Goal: Task Accomplishment & Management: Manage account settings

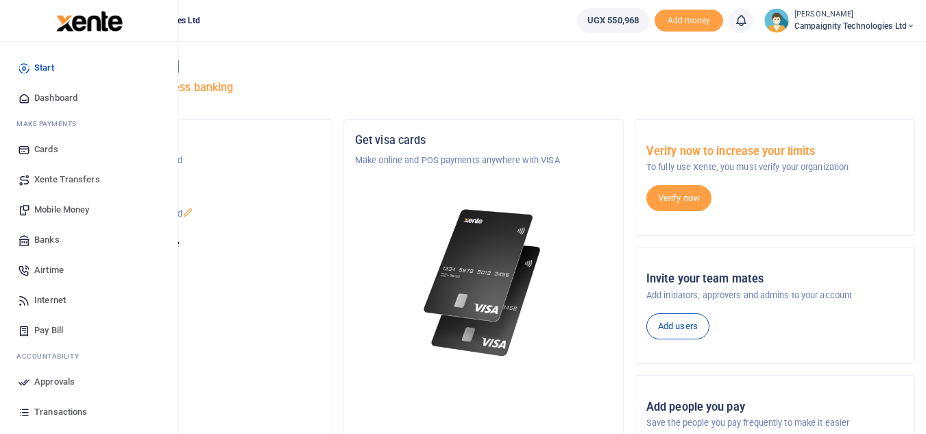
click at [45, 215] on span "Mobile Money" at bounding box center [61, 210] width 55 height 14
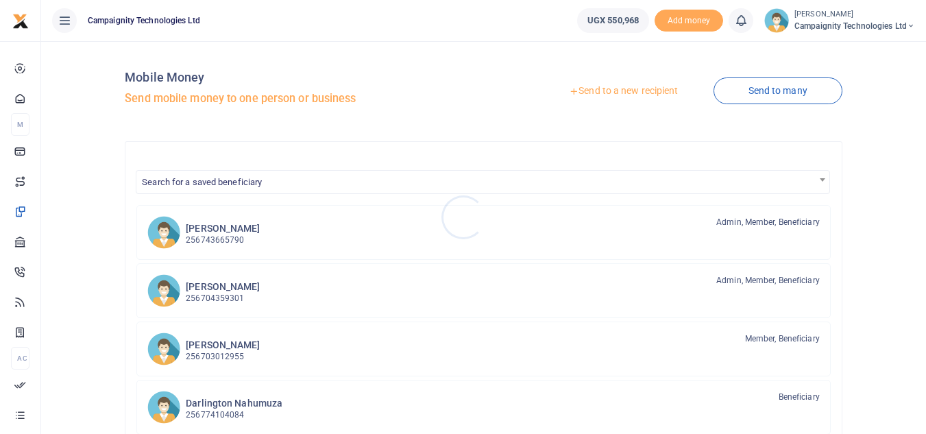
click at [221, 291] on div at bounding box center [463, 217] width 926 height 434
click at [221, 291] on h6 "[PERSON_NAME]" at bounding box center [223, 287] width 74 height 12
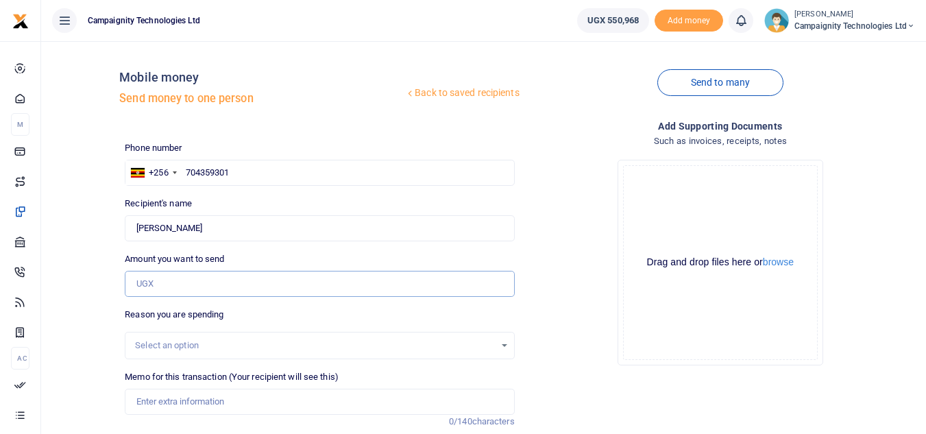
click at [206, 290] on input "Amount you want to send" at bounding box center [319, 284] width 389 height 26
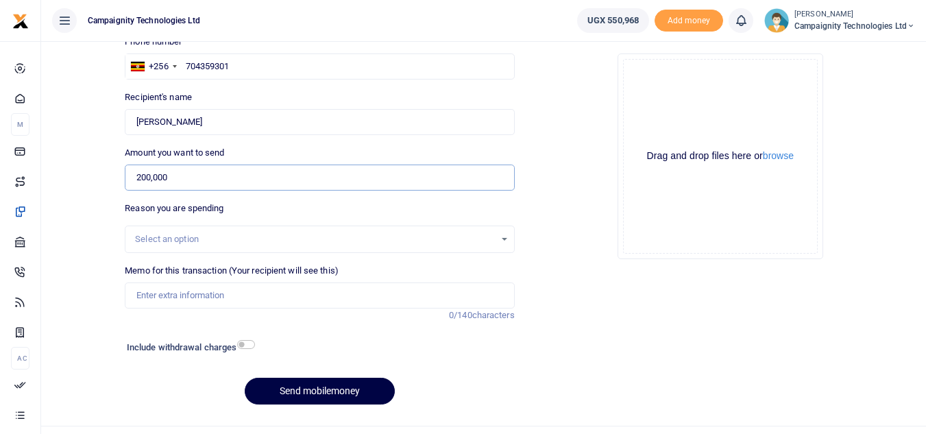
scroll to position [134, 0]
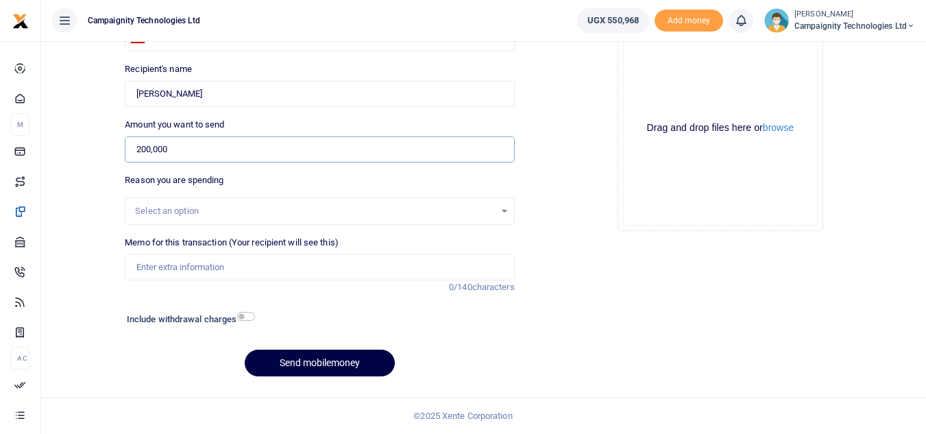
type input "200,000"
click at [250, 271] on input "Memo for this transaction (Your recipient will see this)" at bounding box center [319, 267] width 389 height 26
type input "P"
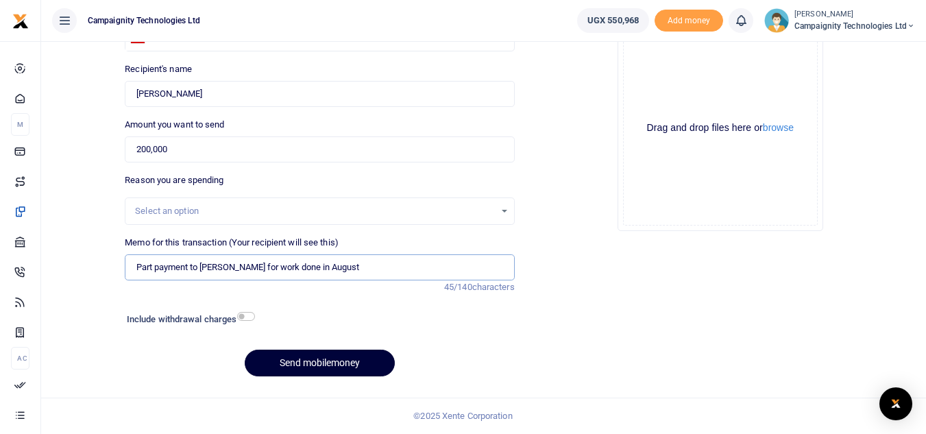
type input "Part payment to Ethan for work done in August"
click at [294, 361] on button "Send mobilemoney" at bounding box center [320, 362] width 150 height 27
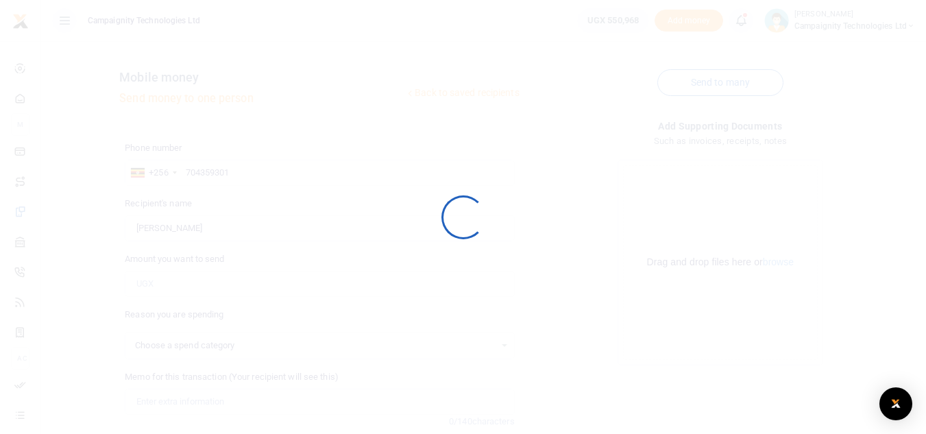
scroll to position [134, 0]
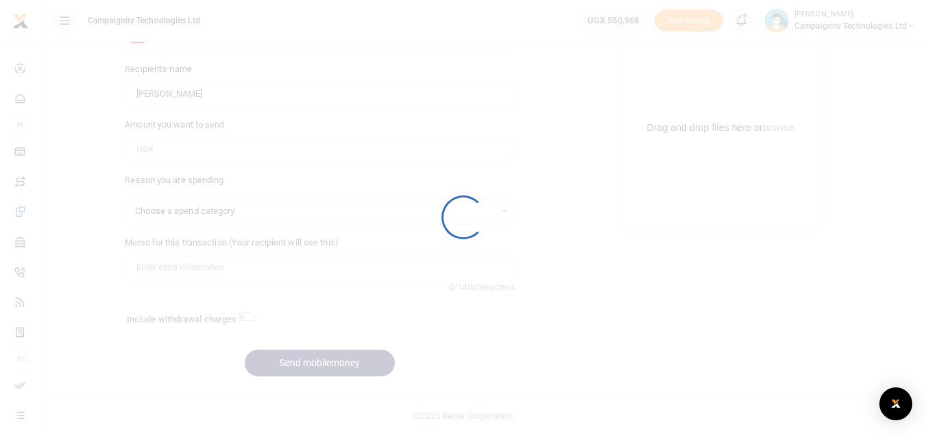
select select
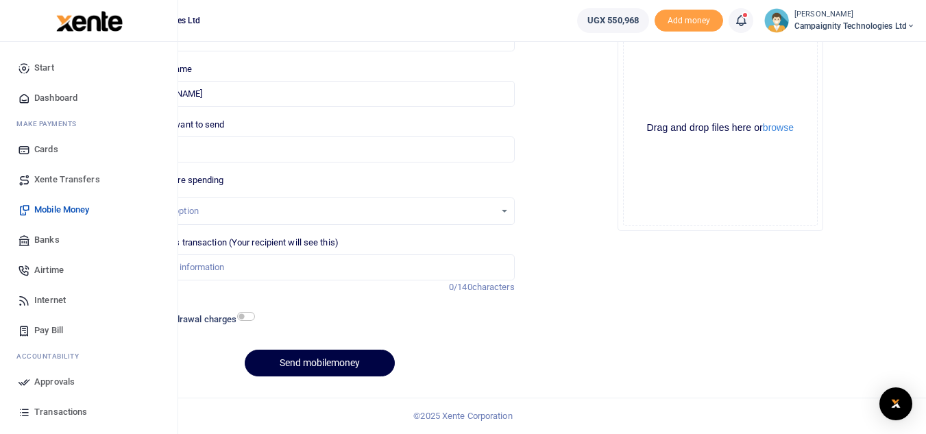
click at [63, 380] on span "Approvals" at bounding box center [54, 382] width 40 height 14
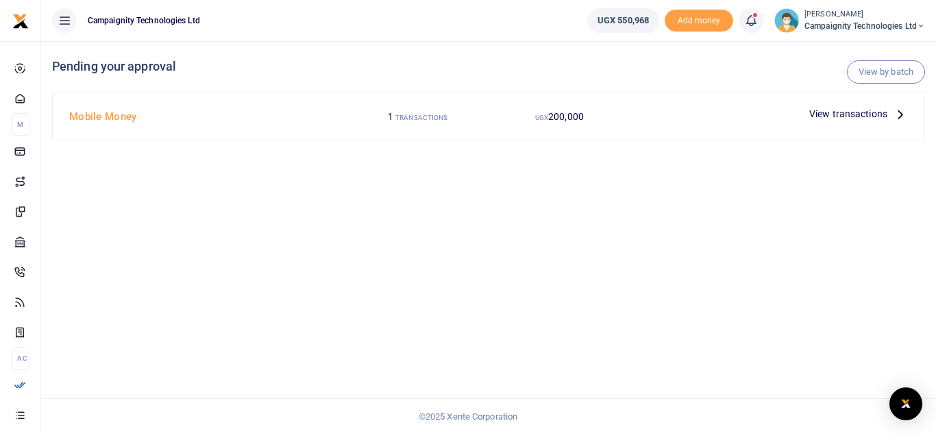
click at [821, 118] on span "View transactions" at bounding box center [848, 113] width 78 height 15
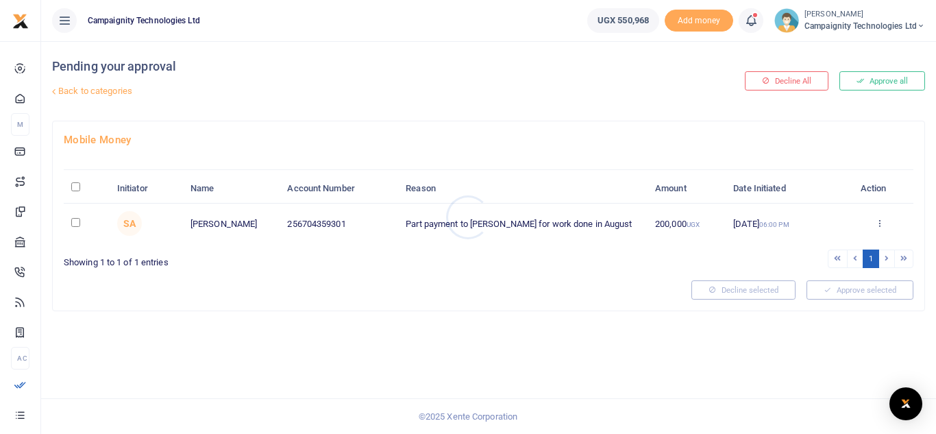
click at [875, 84] on div at bounding box center [468, 217] width 936 height 434
click at [875, 84] on button "Approve all" at bounding box center [882, 80] width 86 height 19
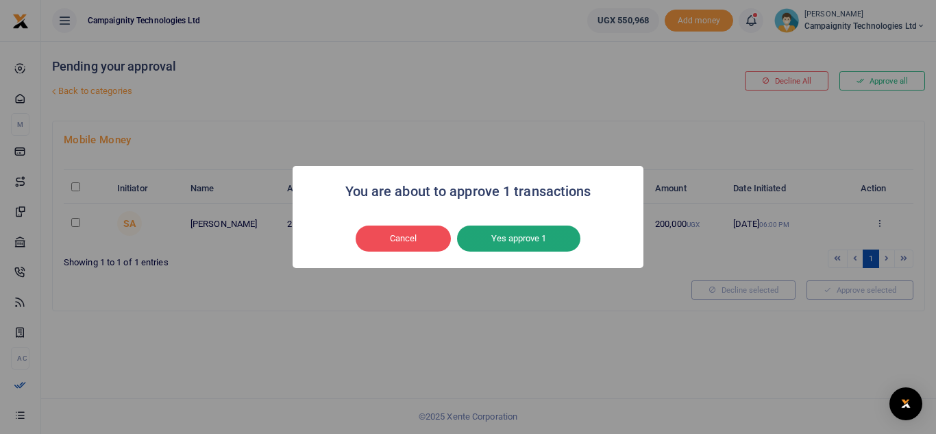
click at [534, 238] on button "Yes approve 1" at bounding box center [518, 238] width 123 height 26
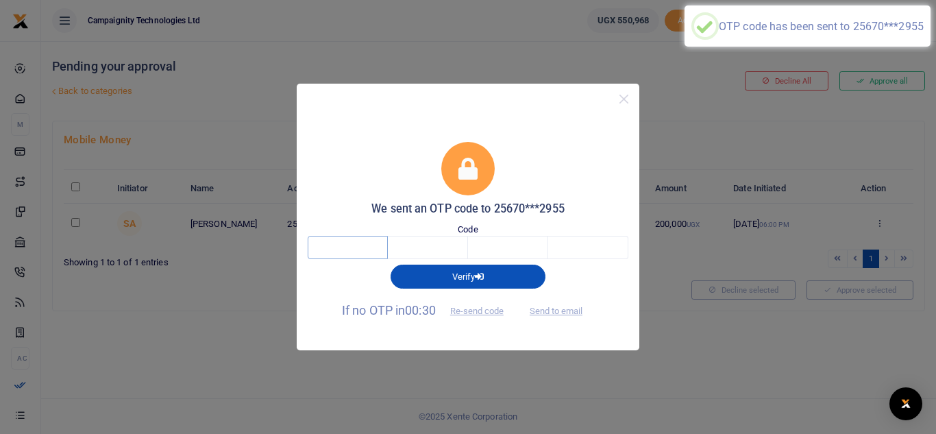
click at [363, 251] on input "text" at bounding box center [348, 247] width 80 height 23
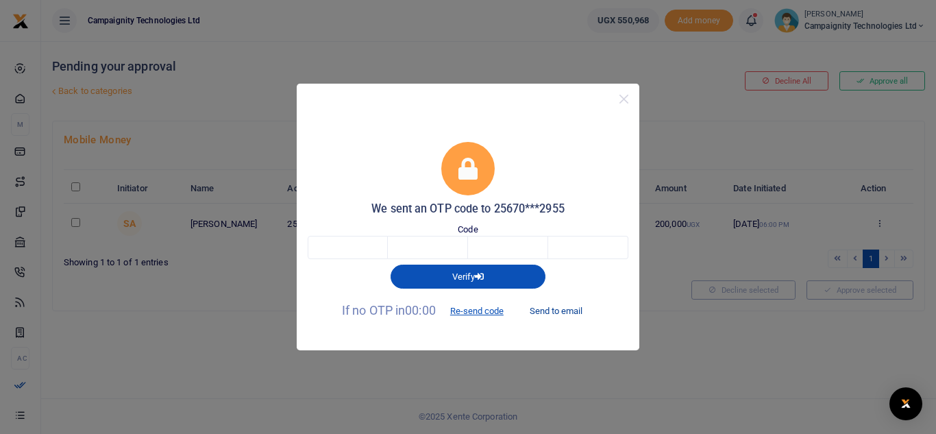
click at [558, 313] on button "Send to email" at bounding box center [556, 310] width 76 height 23
click at [370, 251] on input "text" at bounding box center [348, 247] width 80 height 23
paste input "4"
type input "4"
type input "0"
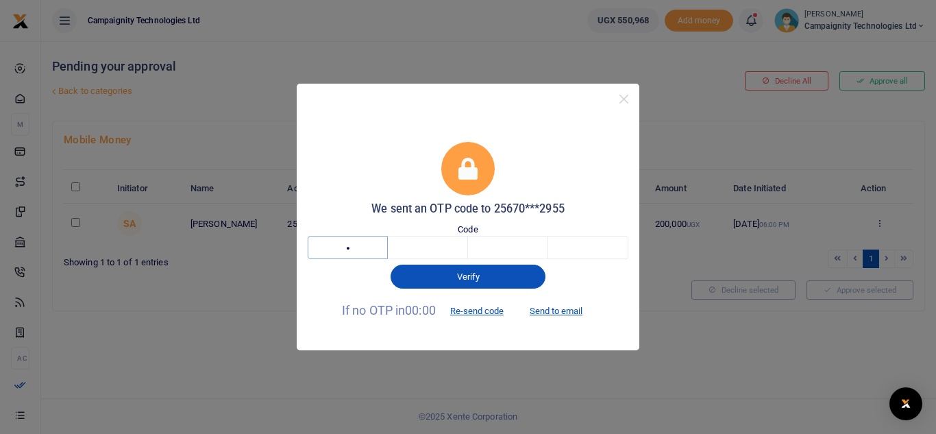
type input "9"
type input "1"
